Goal: Task Accomplishment & Management: Manage account settings

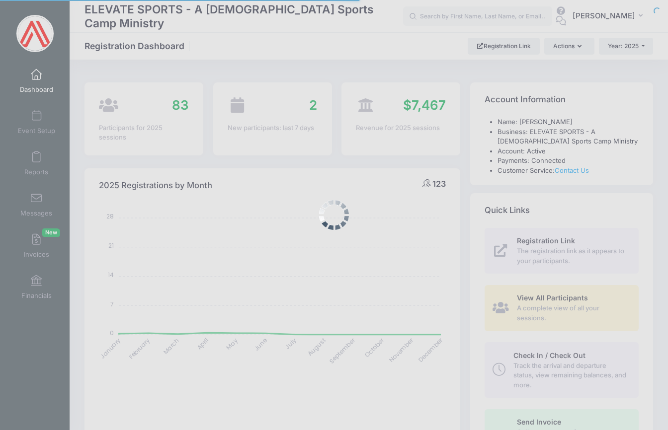
select select
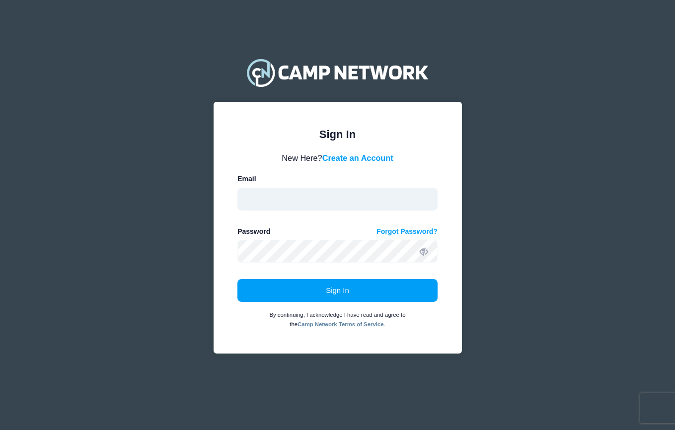
type input "elevatesportscamps@gmail.com"
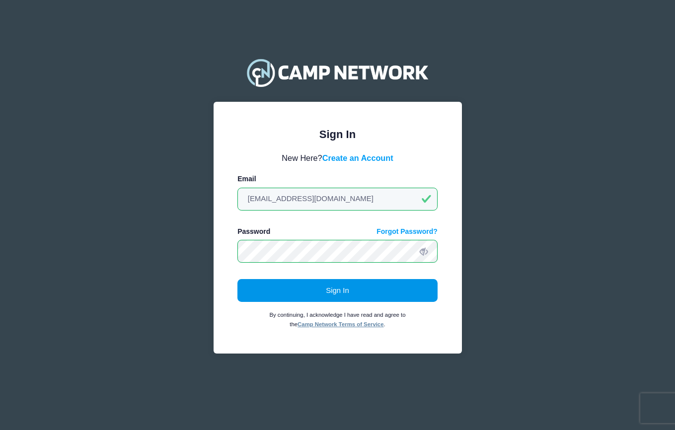
click at [328, 294] on button "Sign In" at bounding box center [338, 290] width 200 height 23
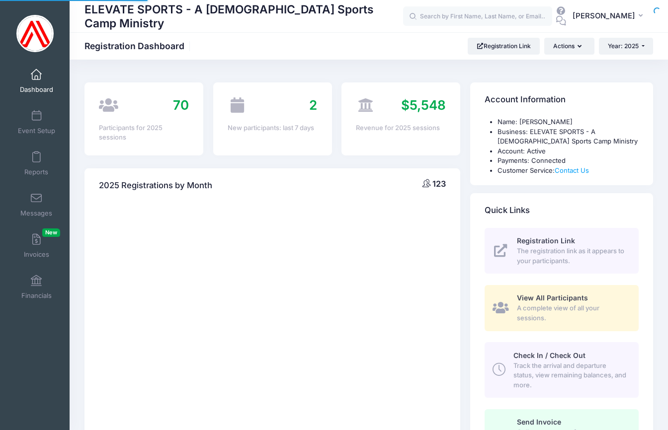
select select
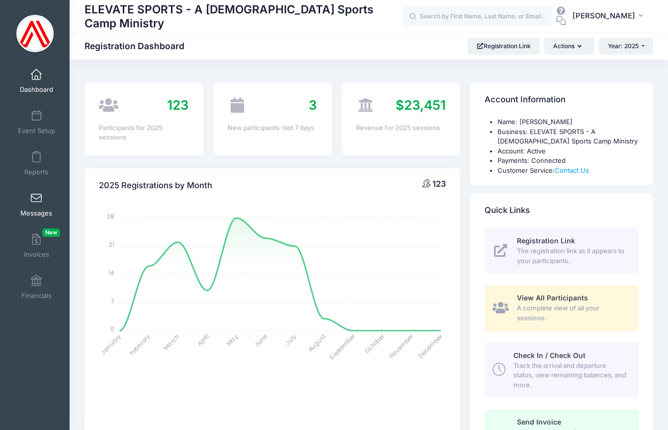
click at [36, 202] on span at bounding box center [36, 198] width 0 height 11
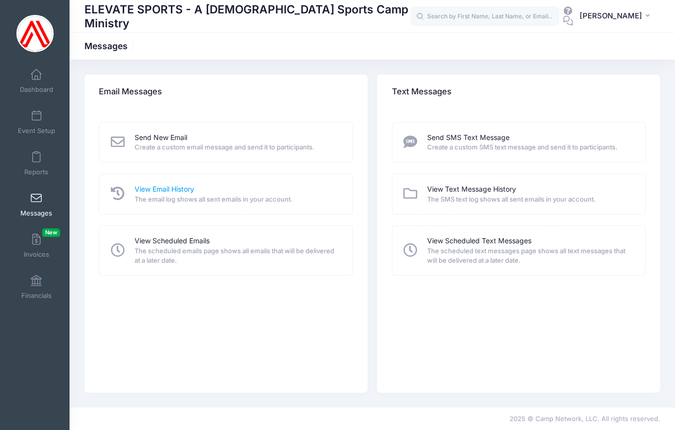
click at [164, 189] on link "View Email History" at bounding box center [165, 189] width 60 height 10
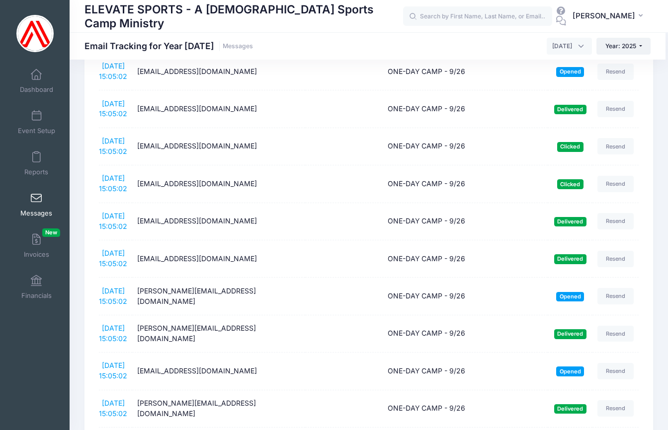
scroll to position [1060, 0]
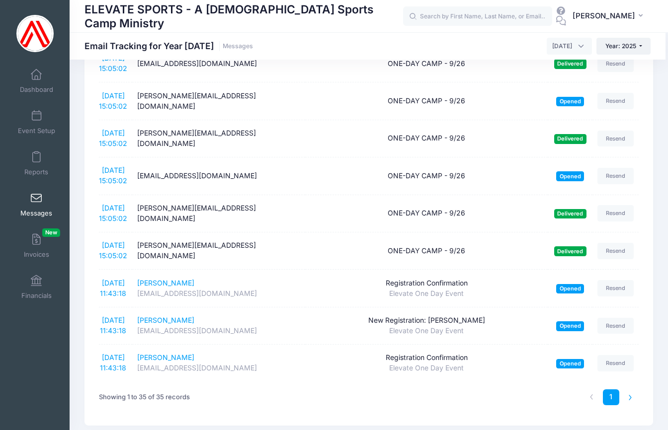
click at [628, 390] on li at bounding box center [630, 398] width 16 height 16
click at [629, 390] on li at bounding box center [630, 398] width 16 height 16
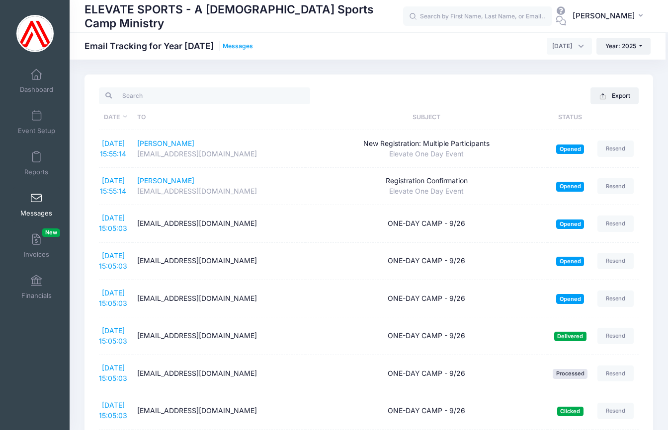
click at [224, 45] on link "Messages" at bounding box center [238, 46] width 30 height 7
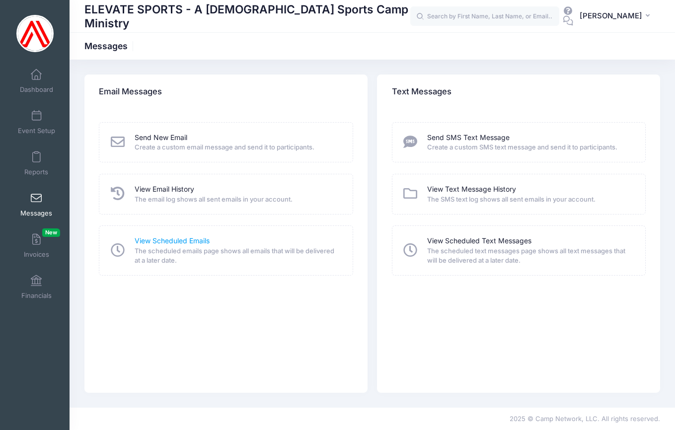
click at [168, 240] on link "View Scheduled Emails" at bounding box center [172, 241] width 75 height 10
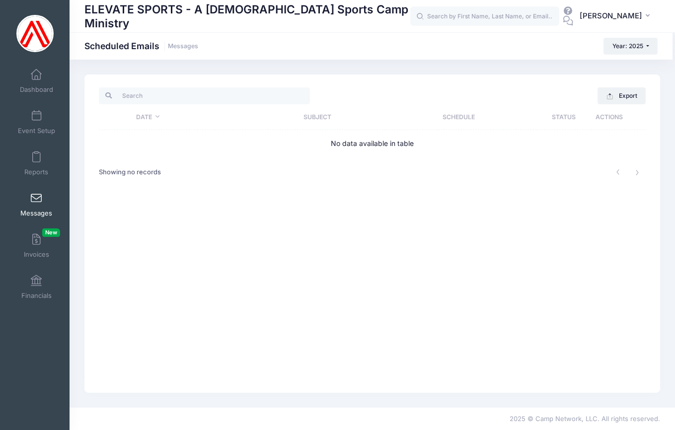
click at [187, 52] on div "Scheduled Emails Messages" at bounding box center [141, 46] width 114 height 14
click at [184, 45] on link "Messages" at bounding box center [183, 46] width 30 height 7
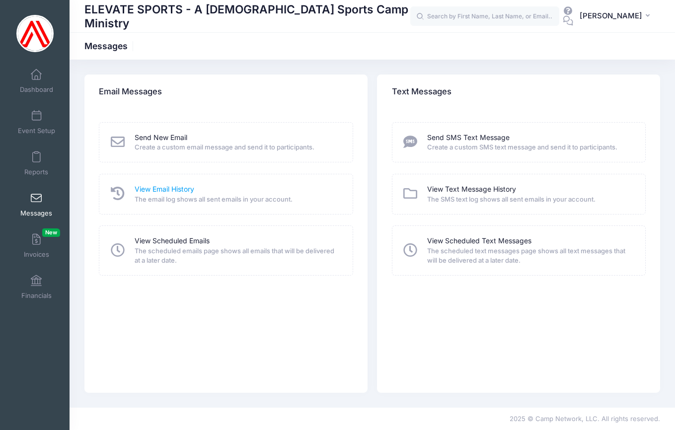
click at [164, 188] on link "View Email History" at bounding box center [165, 189] width 60 height 10
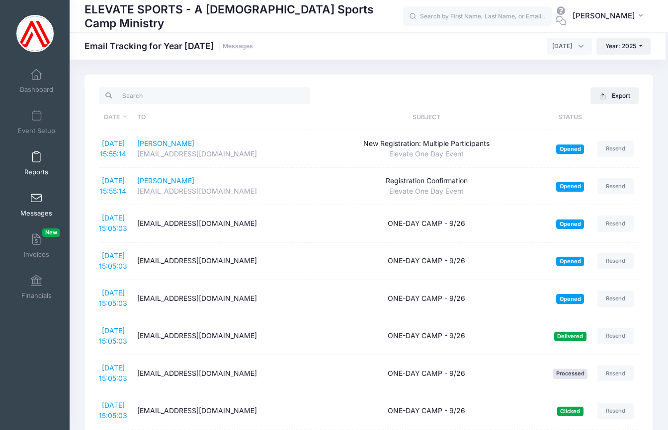
click at [36, 158] on span at bounding box center [36, 157] width 0 height 11
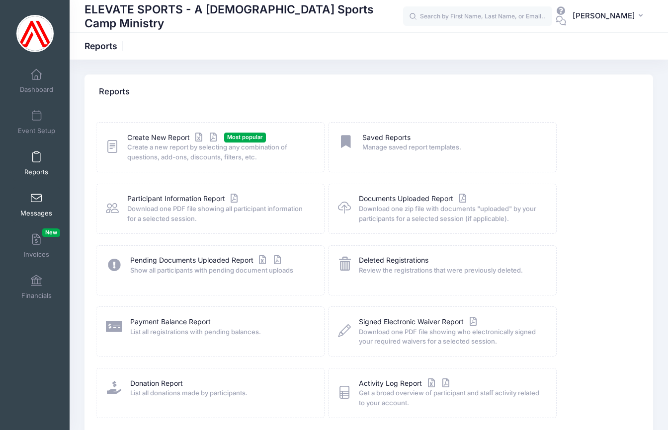
click at [36, 198] on span at bounding box center [36, 198] width 0 height 11
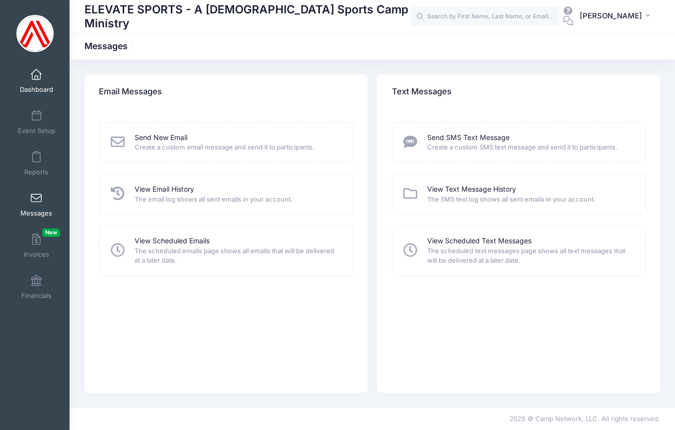
click at [35, 71] on link "Dashboard" at bounding box center [36, 81] width 47 height 35
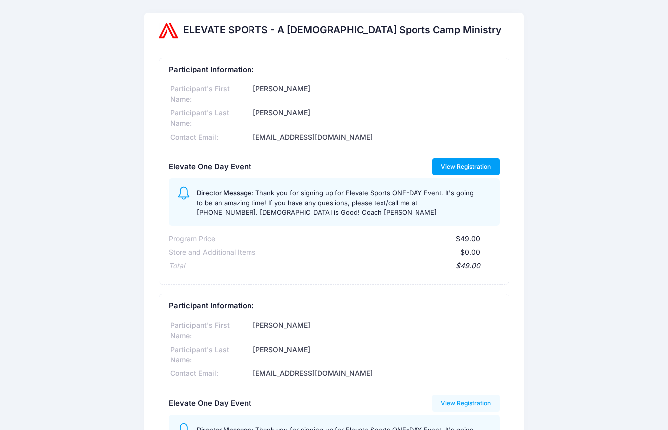
click at [459, 164] on link "View Registration" at bounding box center [465, 167] width 67 height 17
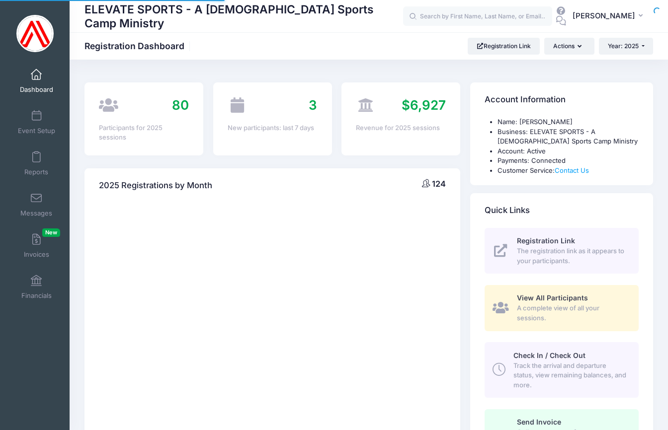
select select
